Goal: Entertainment & Leisure: Browse casually

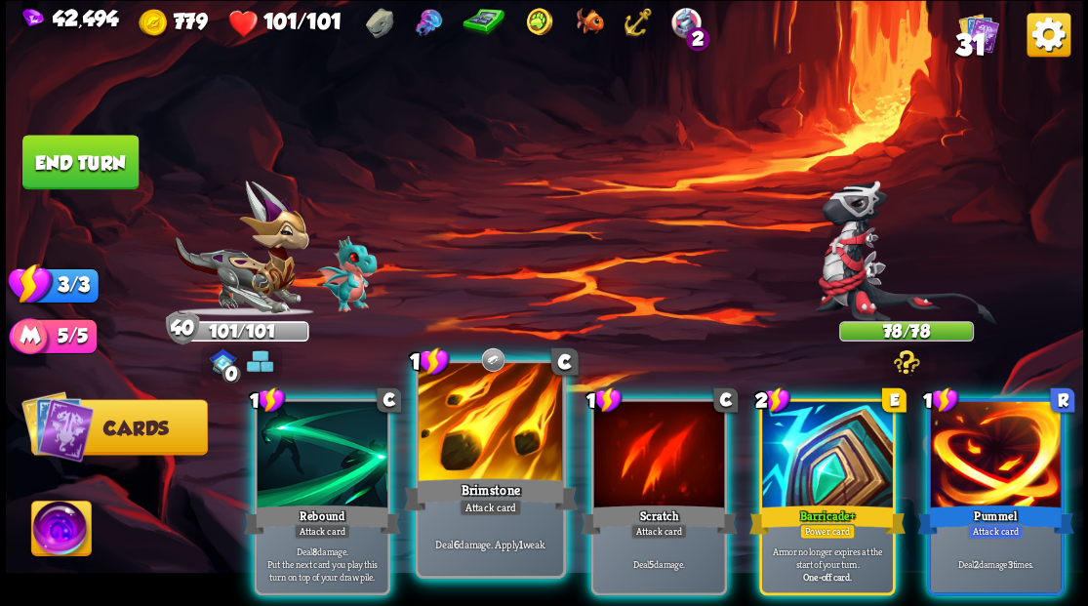
click at [475, 446] on div at bounding box center [490, 424] width 144 height 122
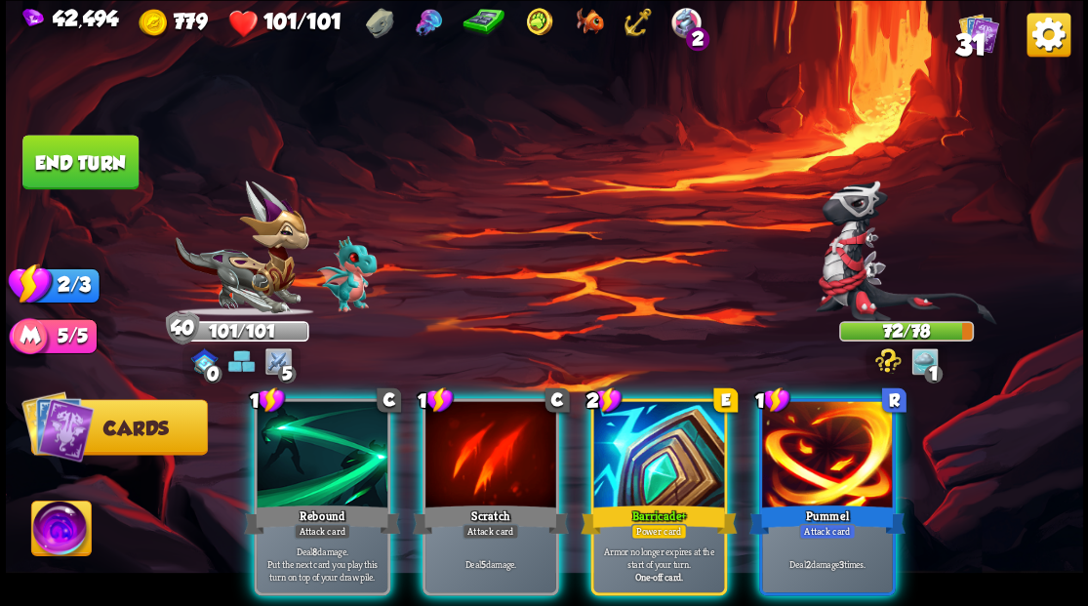
click at [801, 451] on div at bounding box center [827, 456] width 131 height 110
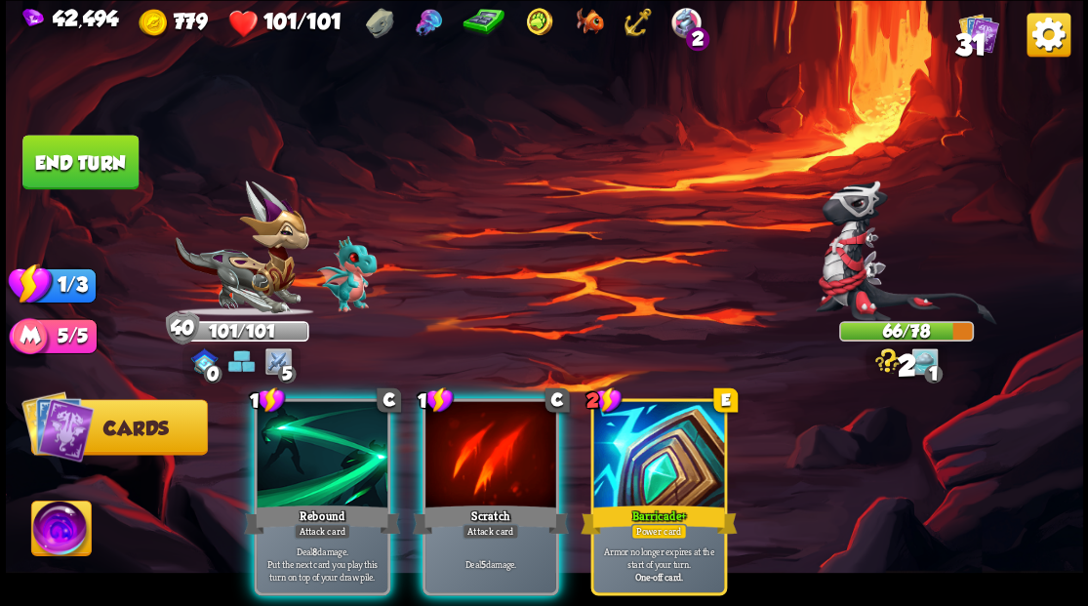
drag, startPoint x: 359, startPoint y: 425, endPoint x: 353, endPoint y: 417, distance: 10.6
click at [355, 424] on div at bounding box center [322, 456] width 131 height 110
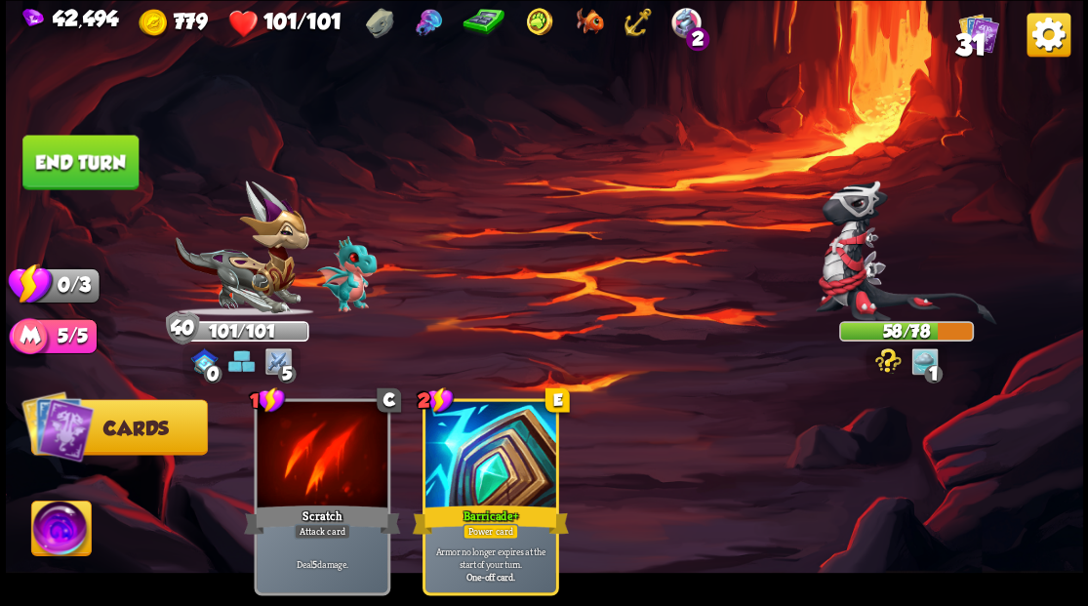
click at [93, 154] on button "End turn" at bounding box center [80, 162] width 116 height 55
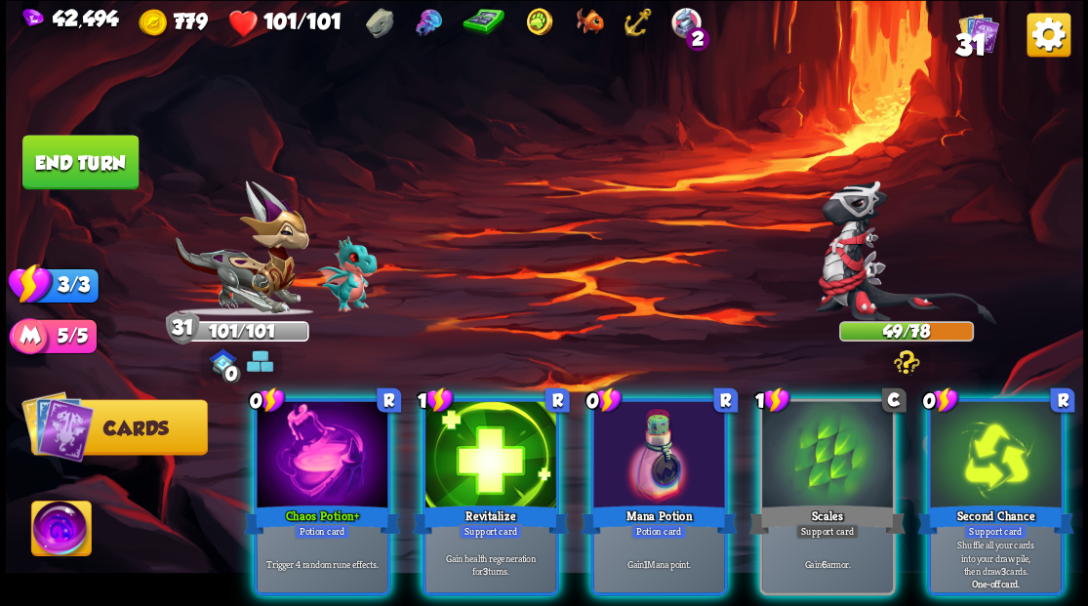
drag, startPoint x: 306, startPoint y: 450, endPoint x: 338, endPoint y: 396, distance: 62.6
click at [306, 447] on div at bounding box center [322, 456] width 131 height 110
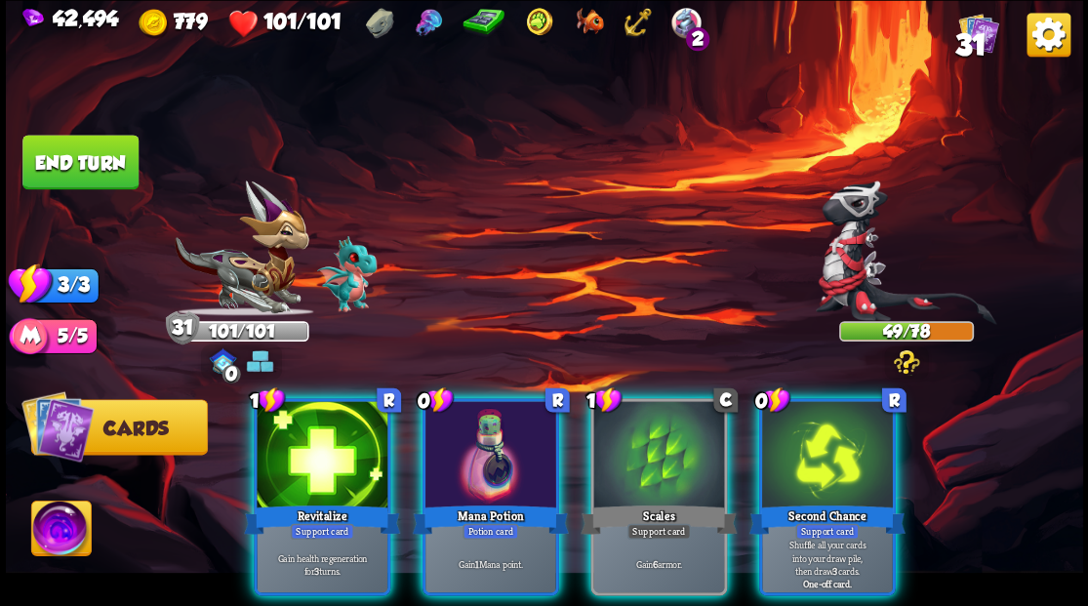
click at [505, 455] on div at bounding box center [490, 456] width 131 height 110
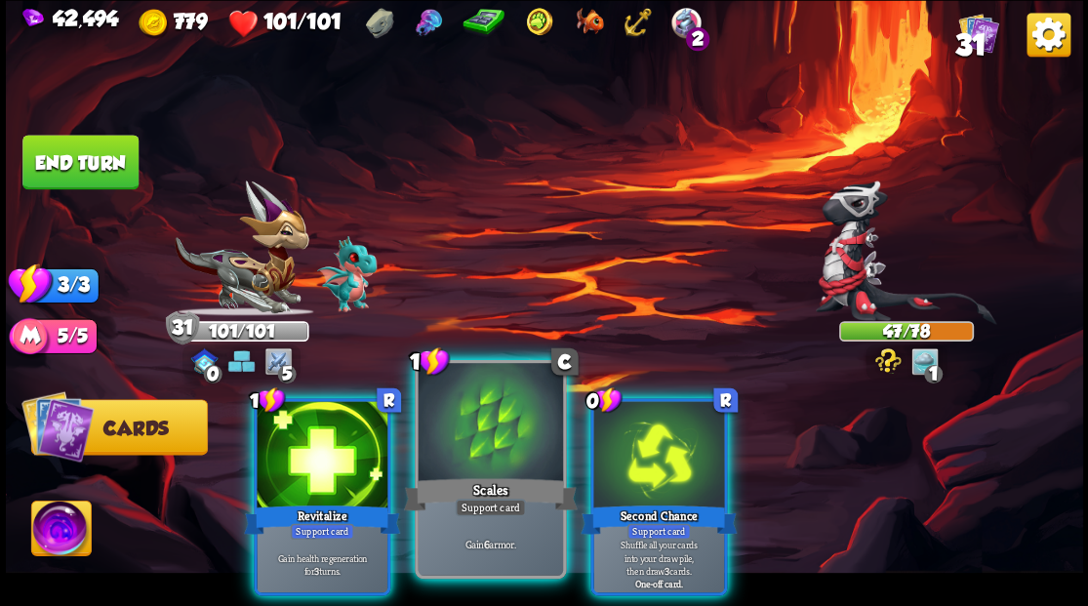
click at [464, 433] on div at bounding box center [490, 424] width 144 height 122
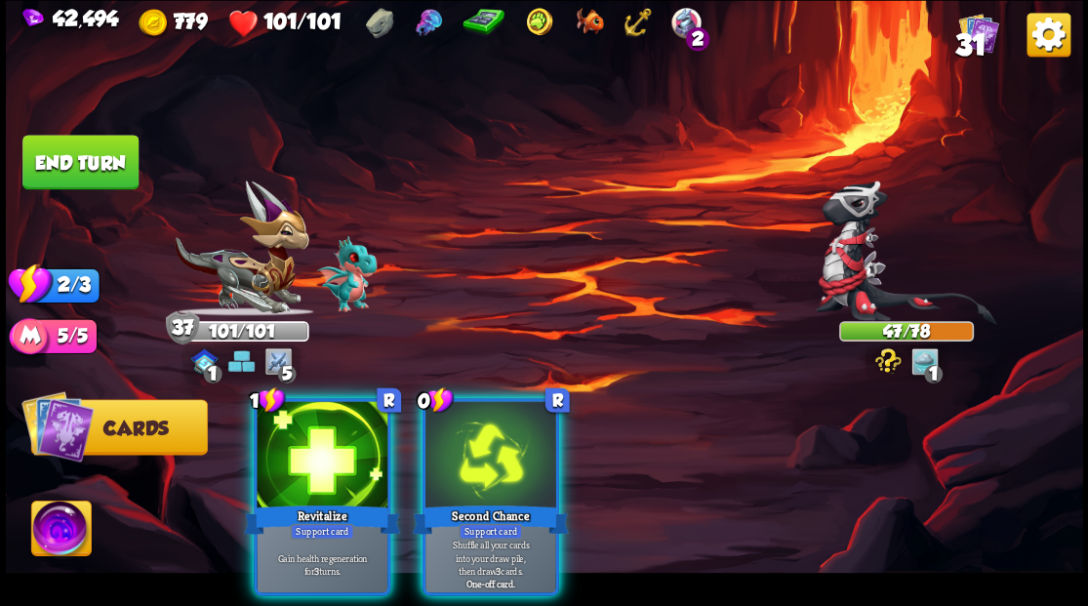
drag, startPoint x: 488, startPoint y: 441, endPoint x: 480, endPoint y: 416, distance: 26.5
click at [487, 442] on div at bounding box center [490, 456] width 131 height 110
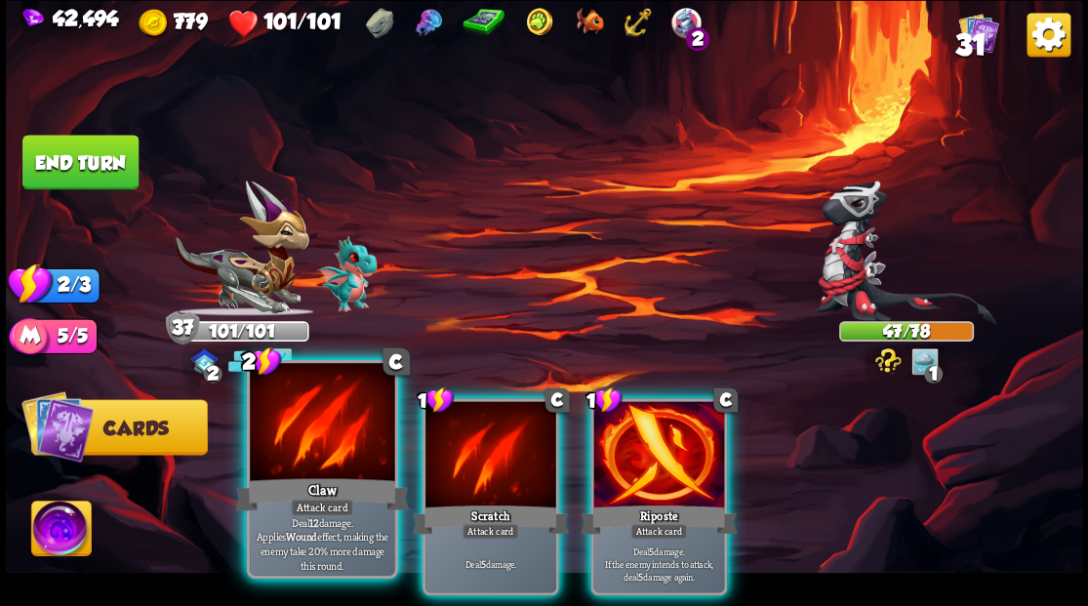
click at [314, 421] on div at bounding box center [322, 424] width 144 height 122
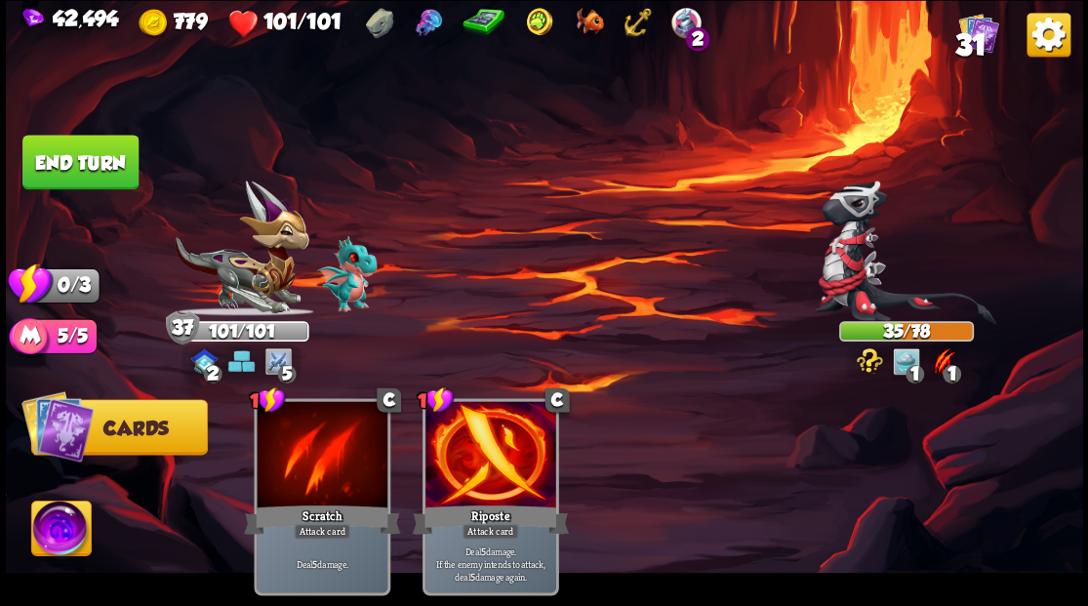
click at [99, 165] on button "End turn" at bounding box center [80, 162] width 116 height 55
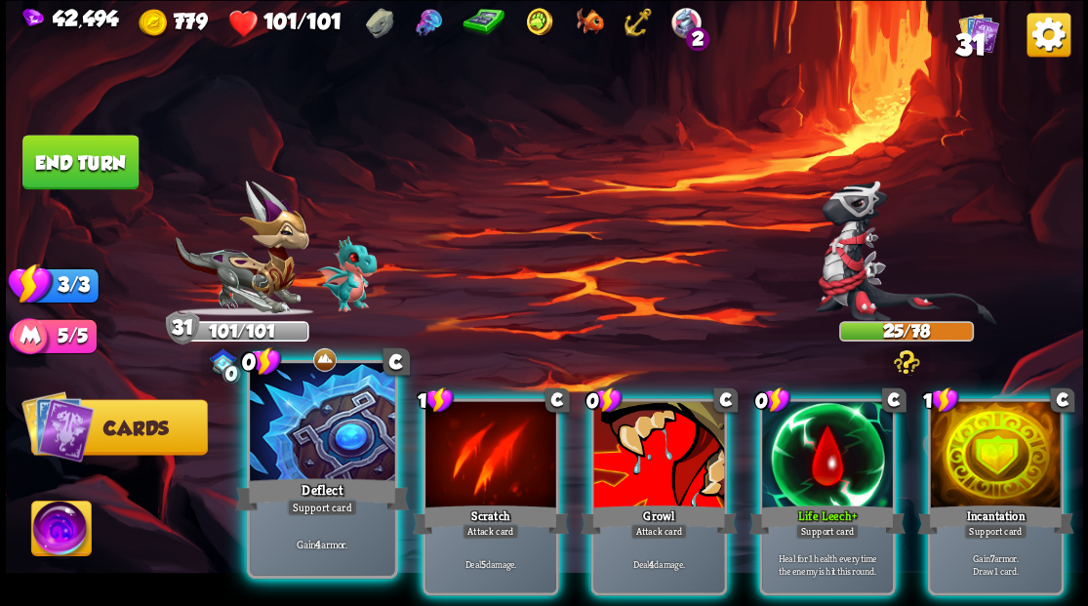
click at [311, 427] on div at bounding box center [322, 424] width 144 height 122
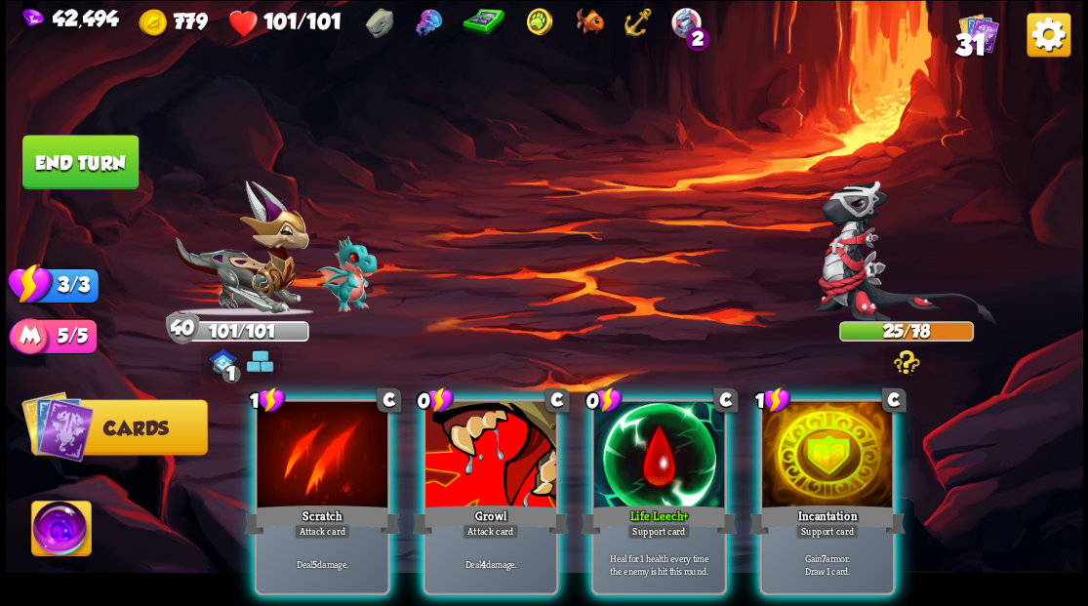
click at [831, 435] on div at bounding box center [827, 456] width 131 height 110
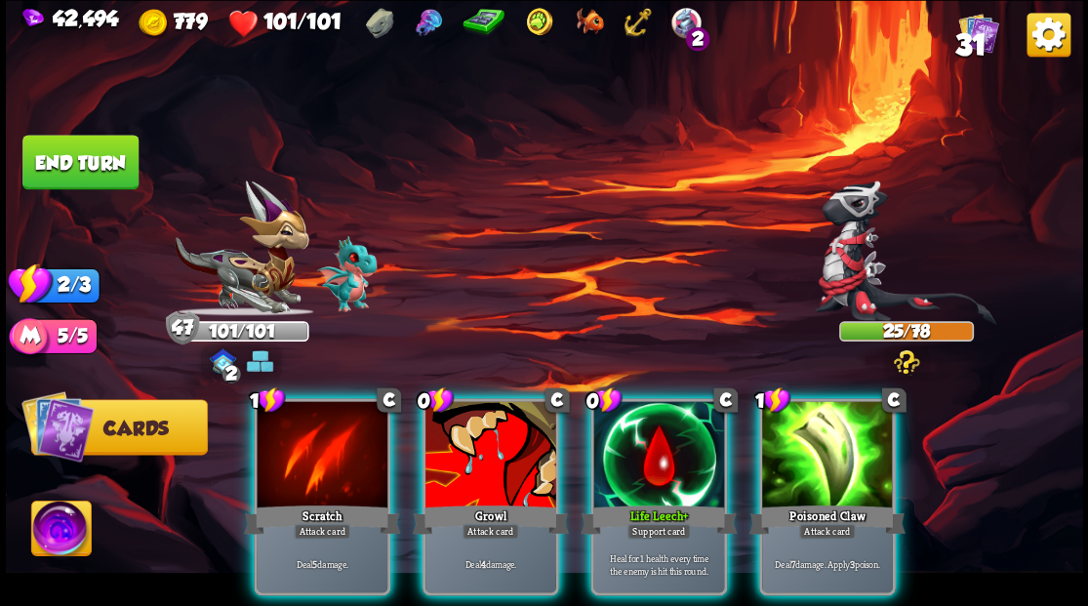
click at [666, 457] on div at bounding box center [658, 456] width 131 height 110
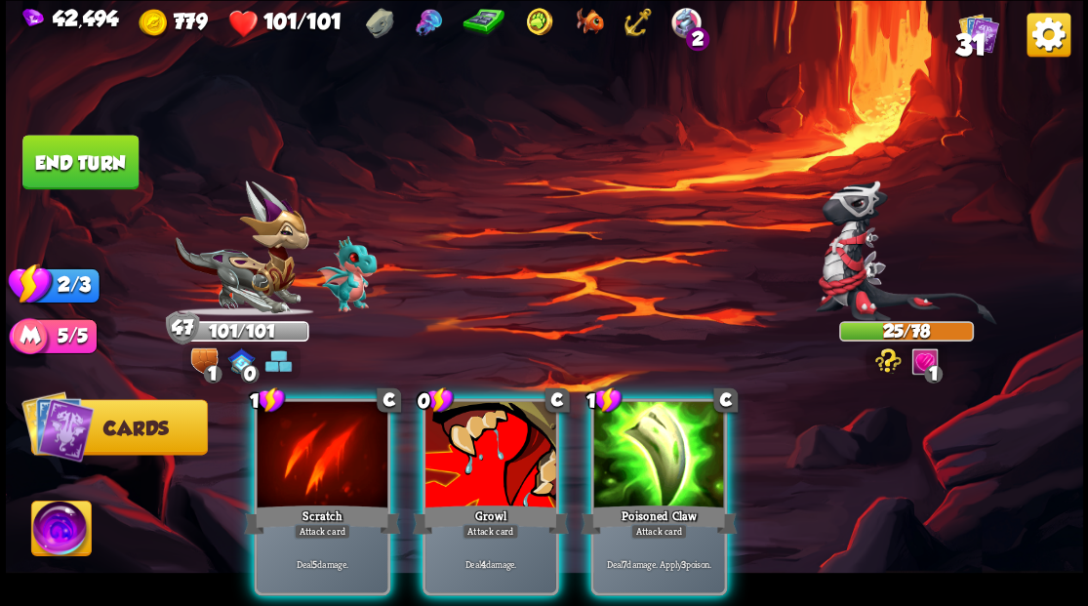
click at [636, 464] on div at bounding box center [658, 456] width 131 height 110
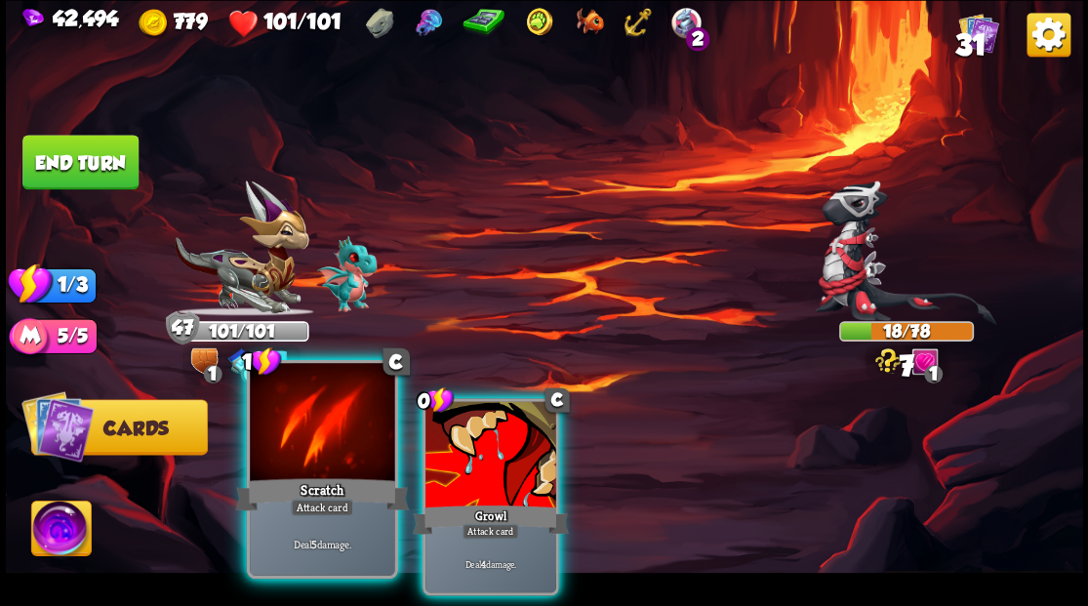
click at [337, 429] on div at bounding box center [322, 424] width 144 height 122
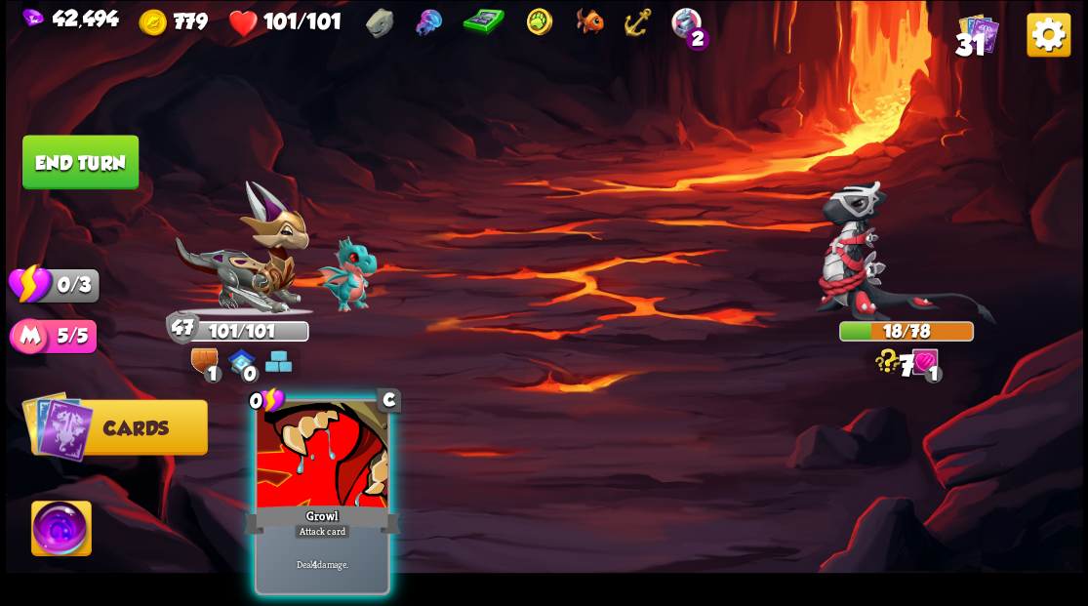
click at [398, 437] on div "0 C Growl Attack card Deal 4 damage." at bounding box center [650, 471] width 861 height 269
click at [328, 424] on div at bounding box center [322, 456] width 131 height 110
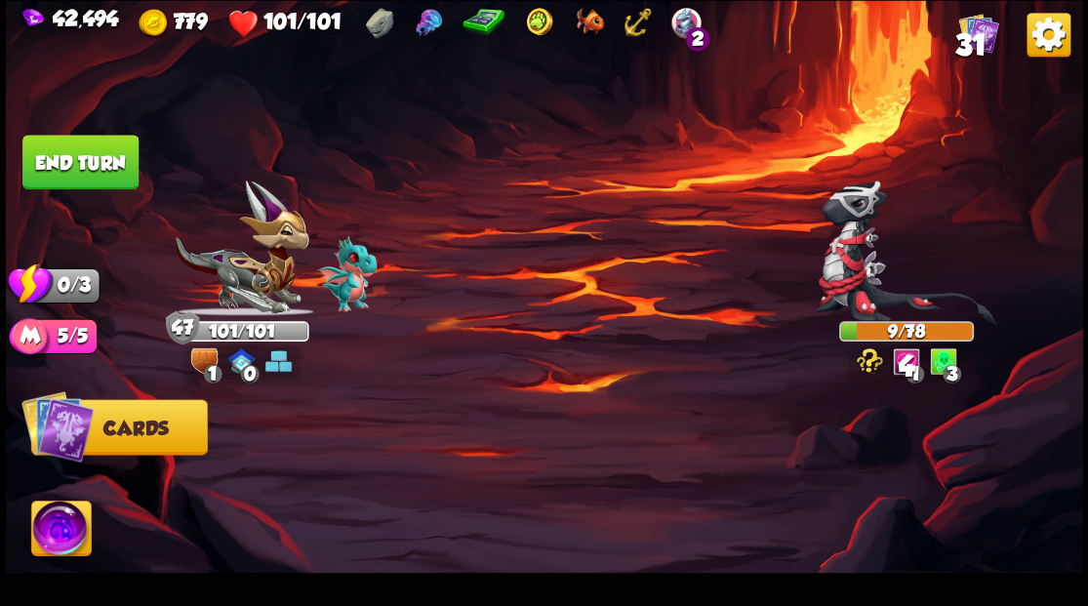
click at [100, 161] on button "End turn" at bounding box center [80, 162] width 116 height 55
